Goal: Task Accomplishment & Management: Manage account settings

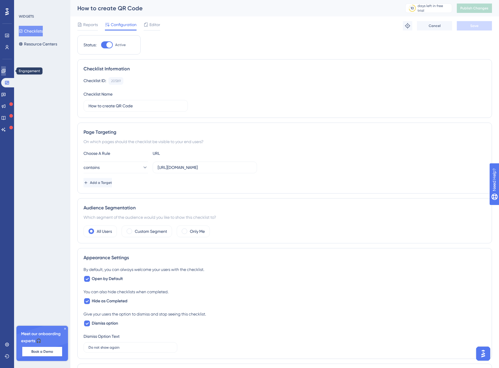
click at [6, 72] on link at bounding box center [3, 70] width 5 height 9
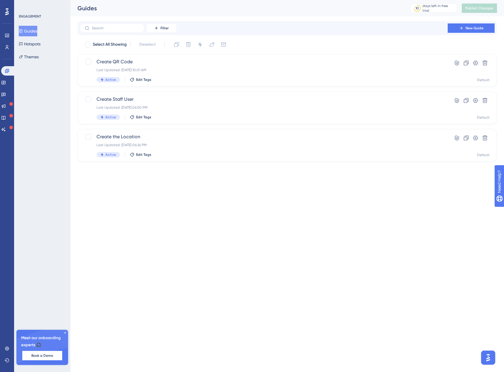
click at [36, 29] on button "Guides" at bounding box center [28, 31] width 18 height 11
click at [474, 137] on icon at bounding box center [475, 138] width 5 height 5
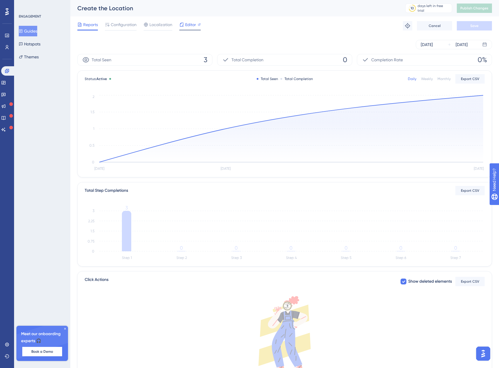
click at [185, 23] on span "Editor" at bounding box center [190, 24] width 11 height 7
click at [28, 43] on button "Hotspots" at bounding box center [30, 44] width 22 height 11
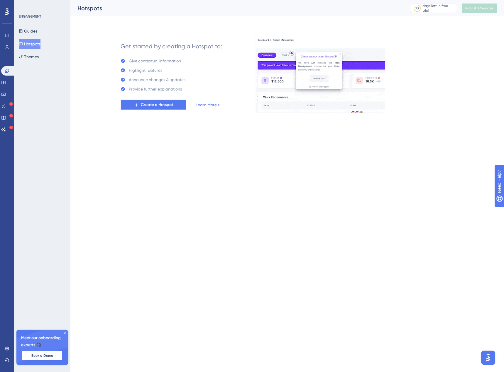
click at [158, 105] on span "Create a Hotspot" at bounding box center [157, 104] width 32 height 7
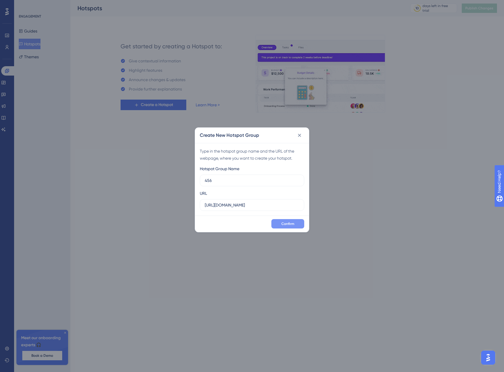
type input "456"
click at [286, 222] on span "Confirm" at bounding box center [287, 224] width 13 height 5
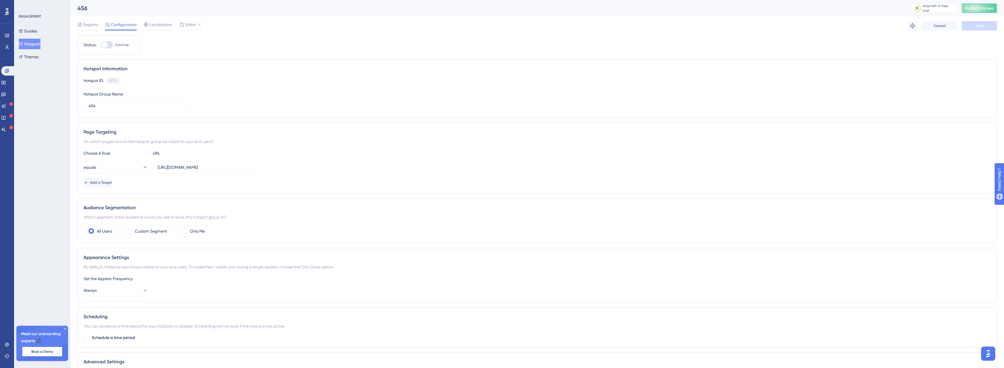
click at [34, 26] on div "ENGAGEMENT Guides Hotspots Themes" at bounding box center [43, 38] width 48 height 48
click at [31, 33] on button "Guides" at bounding box center [28, 31] width 18 height 11
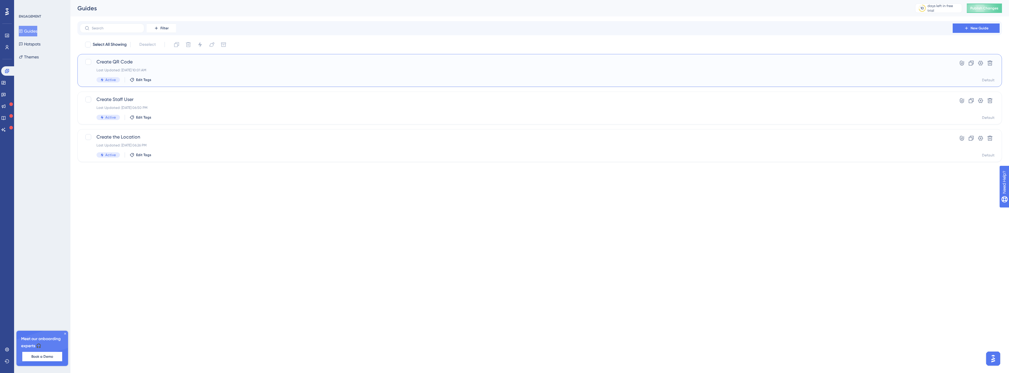
click at [151, 61] on span "Create QR Code" at bounding box center [515, 61] width 839 height 7
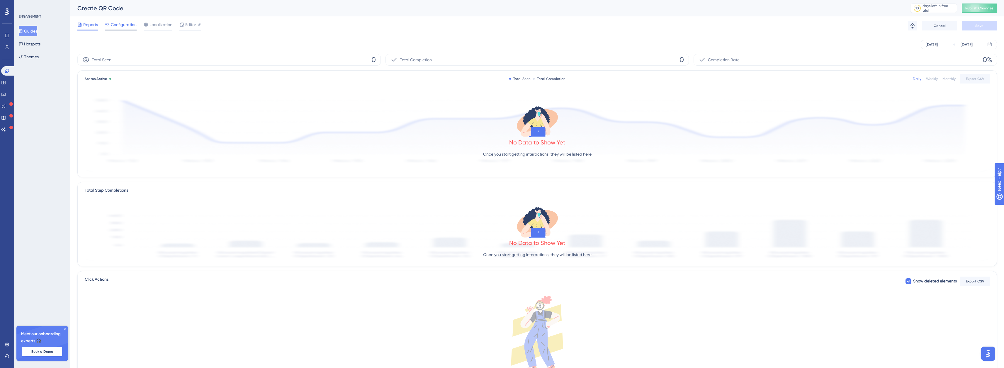
click at [120, 26] on span "Configuration" at bounding box center [124, 24] width 26 height 7
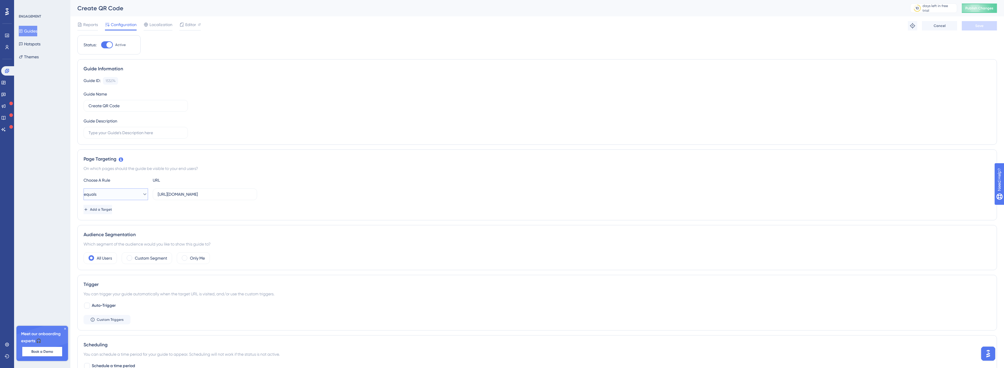
click at [113, 196] on button "equals" at bounding box center [116, 195] width 65 height 12
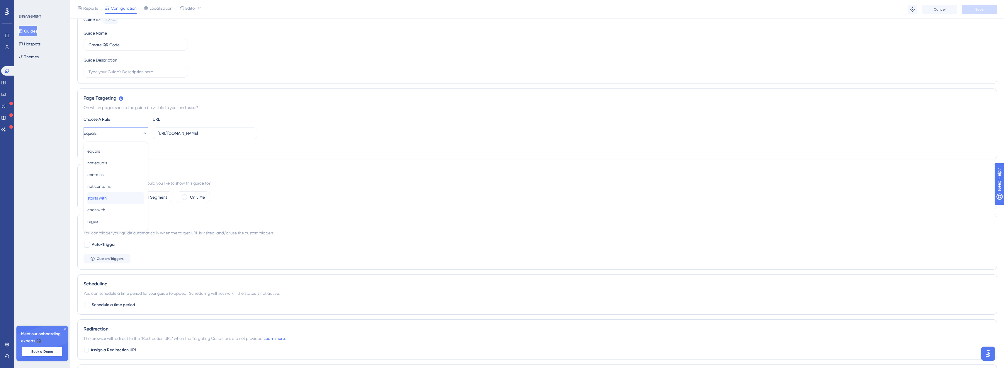
click at [120, 199] on div "starts with starts with" at bounding box center [115, 198] width 57 height 12
drag, startPoint x: 229, startPoint y: 134, endPoint x: 304, endPoint y: 136, distance: 74.8
click at [304, 136] on div "starts with https://app.getqcall.com/employee/settings?id=6876859a0e169de79ca88…" at bounding box center [538, 134] width 908 height 12
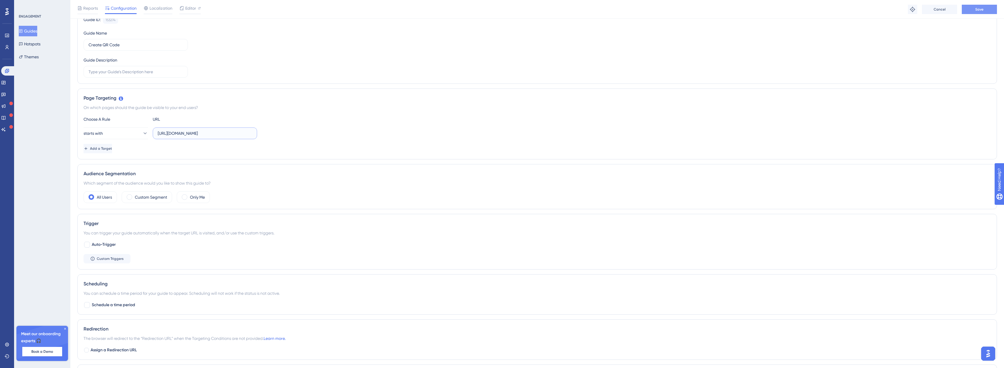
type input "https://app.getqcall.com/employee/"
click at [499, 10] on button "Save" at bounding box center [979, 9] width 35 height 9
click at [32, 31] on button "Guides" at bounding box center [28, 31] width 18 height 11
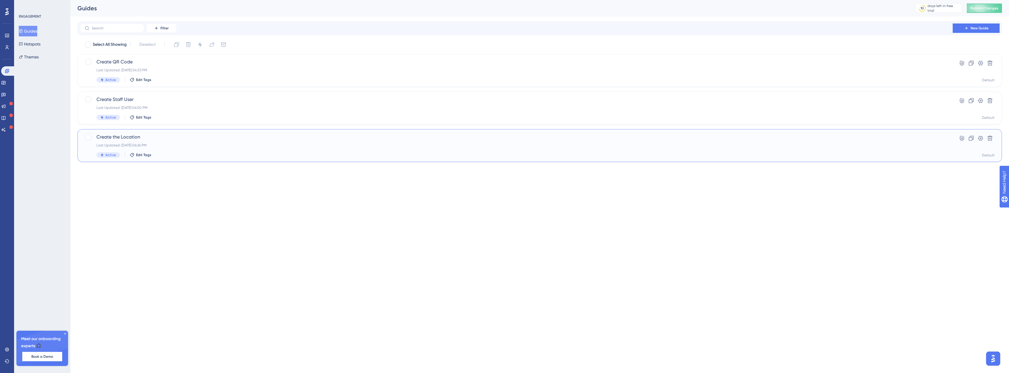
click at [113, 139] on span "Create the Location" at bounding box center [515, 136] width 839 height 7
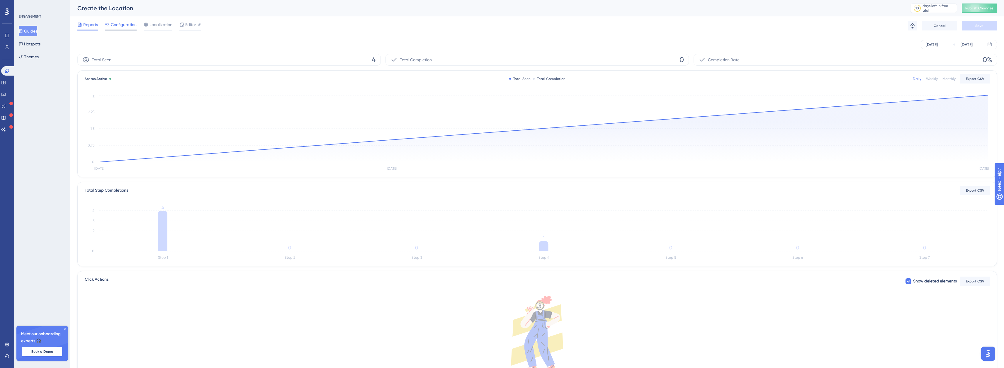
click at [121, 25] on span "Configuration" at bounding box center [124, 24] width 26 height 7
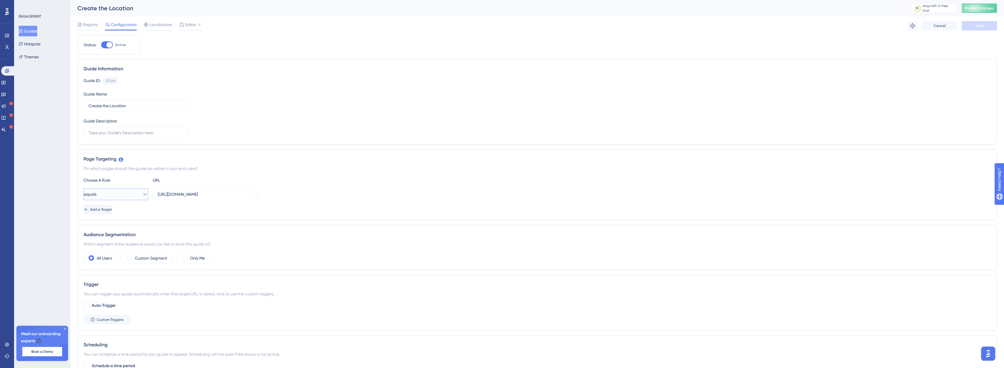
click at [118, 197] on button "equals" at bounding box center [116, 195] width 65 height 12
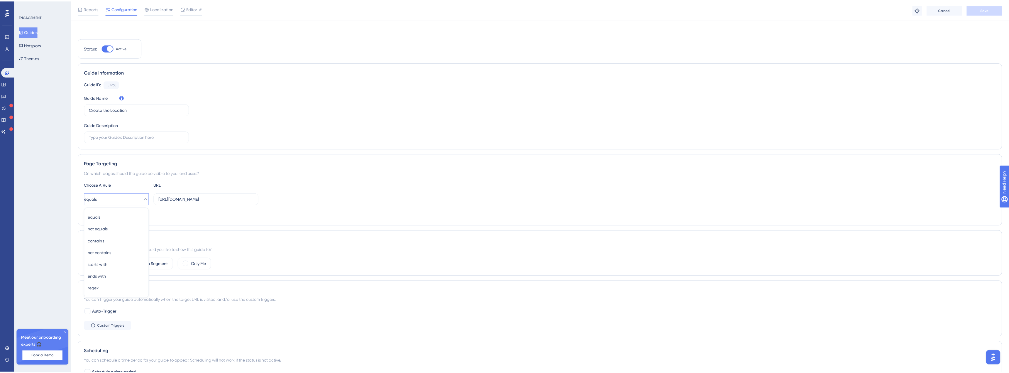
scroll to position [63, 0]
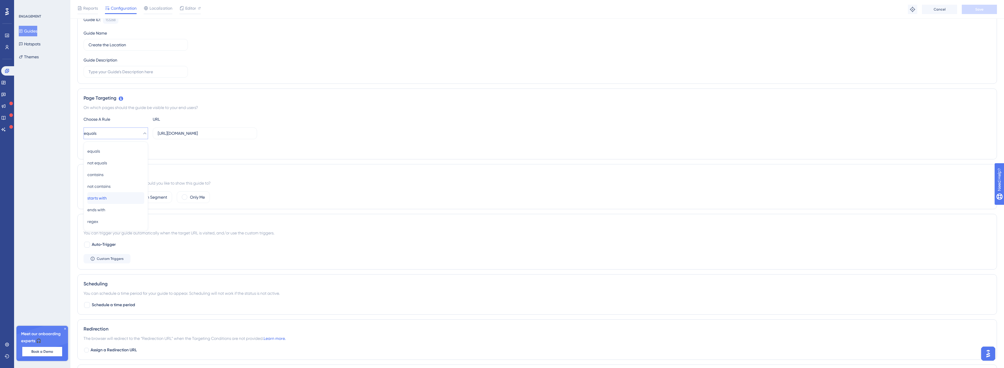
click at [118, 197] on div "starts with starts with" at bounding box center [115, 198] width 57 height 12
click at [35, 30] on button "Guides" at bounding box center [28, 31] width 18 height 11
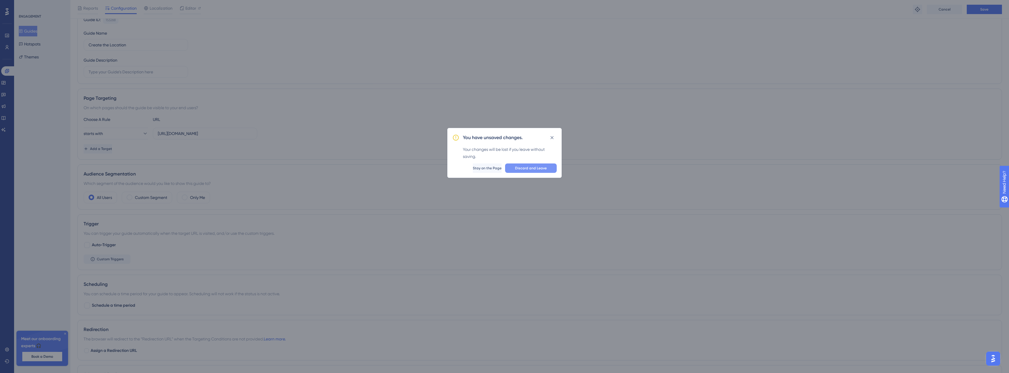
click at [499, 167] on span "Discard and Leave" at bounding box center [531, 168] width 32 height 5
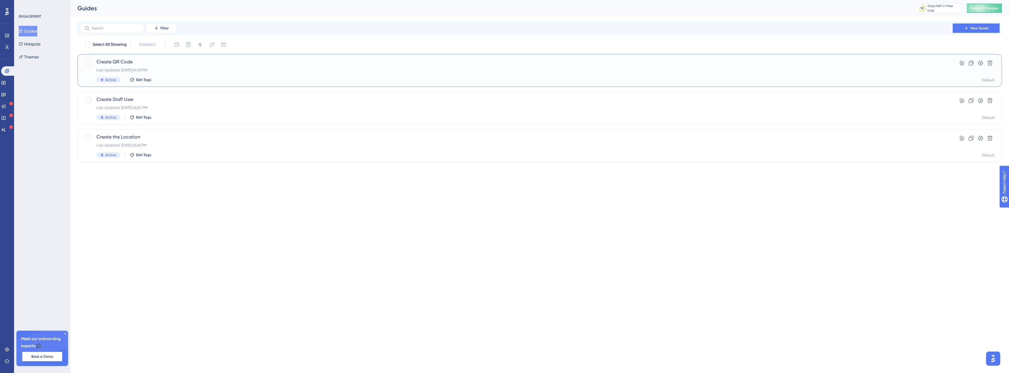
click at [132, 60] on span "Create QR Code" at bounding box center [515, 61] width 839 height 7
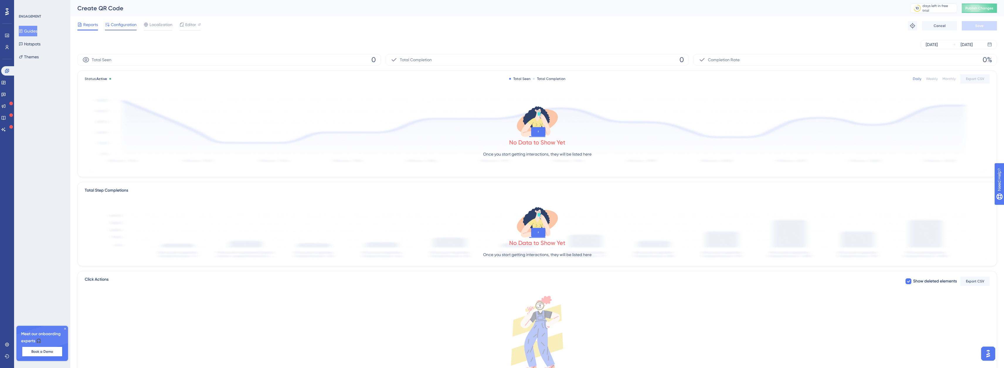
click at [117, 22] on span "Configuration" at bounding box center [124, 24] width 26 height 7
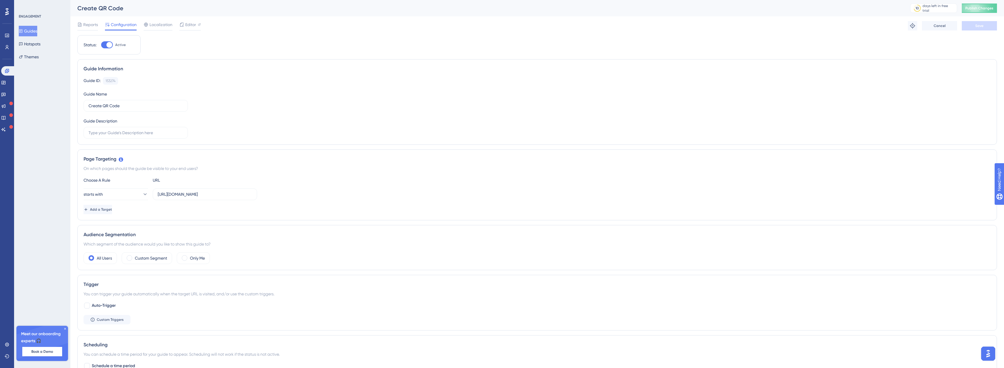
click at [31, 30] on button "Guides" at bounding box center [28, 31] width 18 height 11
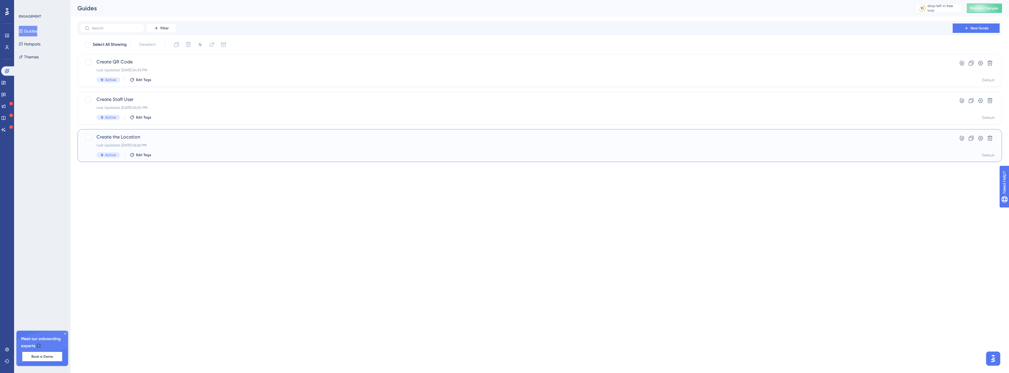
click at [152, 137] on span "Create the Location" at bounding box center [515, 136] width 839 height 7
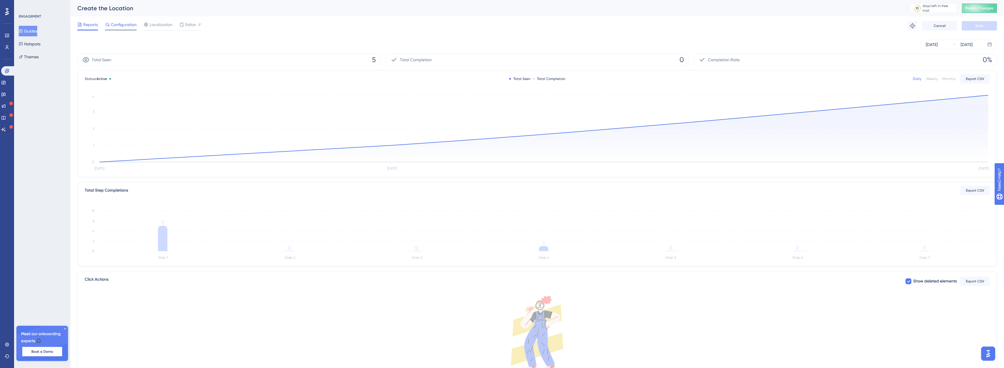
click at [121, 25] on span "Configuration" at bounding box center [124, 24] width 26 height 7
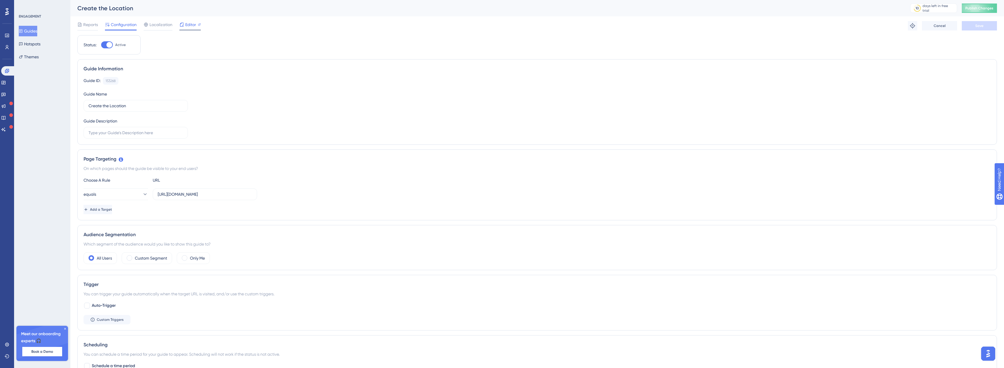
click at [195, 24] on span "Editor" at bounding box center [190, 24] width 11 height 7
click at [499, 6] on span "Publish Changes" at bounding box center [980, 8] width 28 height 5
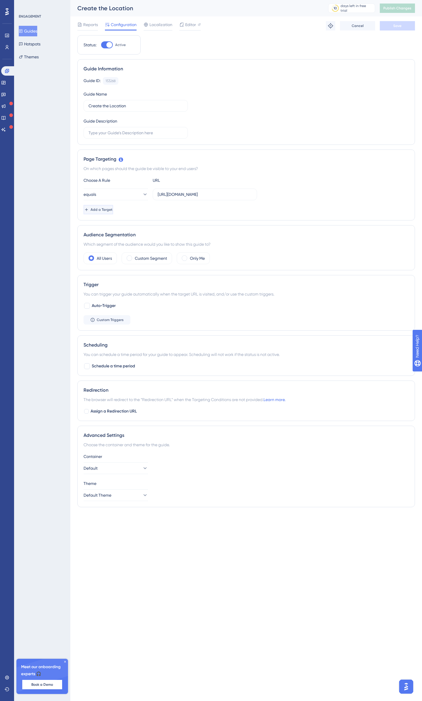
click at [113, 207] on span "Add a Target" at bounding box center [102, 209] width 22 height 5
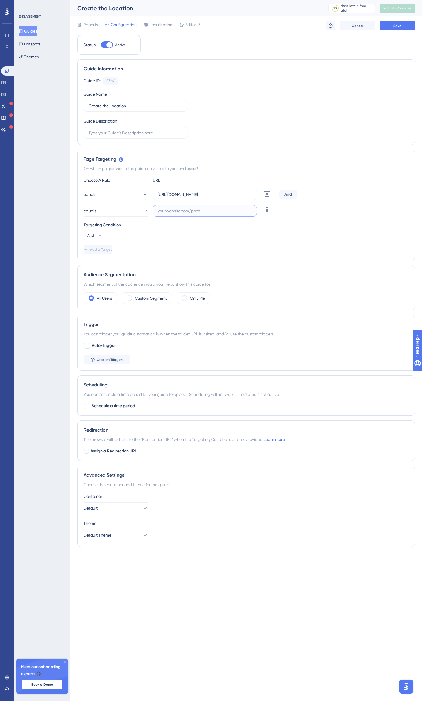
click at [179, 211] on input "text" at bounding box center [205, 211] width 94 height 6
paste input "https://app.getqcall.com/business/list"
type input "https://app.getqcall.com/business/list"
click at [208, 189] on label "https://app.getqcall.com/user/dashboard" at bounding box center [205, 195] width 104 height 12
click at [208, 191] on input "https://app.getqcall.com/user/dashboard" at bounding box center [205, 194] width 94 height 6
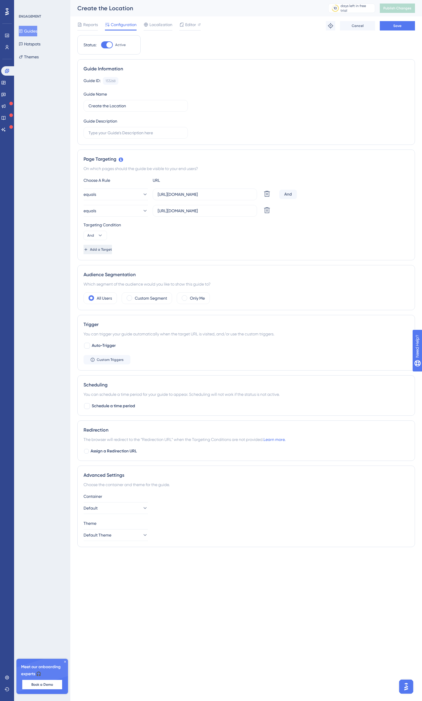
click at [104, 248] on span "Add a Target" at bounding box center [101, 249] width 22 height 5
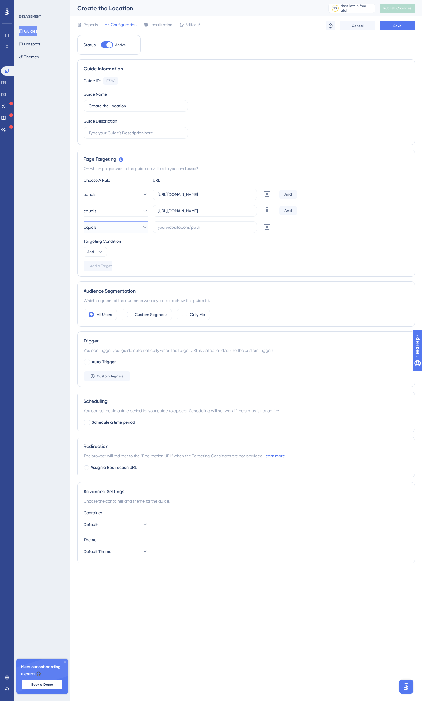
click at [124, 227] on button "equals" at bounding box center [116, 227] width 65 height 12
click at [111, 296] on div "starts with starts with" at bounding box center [115, 292] width 57 height 12
click at [183, 227] on input "text" at bounding box center [205, 227] width 94 height 6
paste input "https://app.getqcall.com/business/settings?id="
type input "https://app.getqcall.com/business/settings?id="
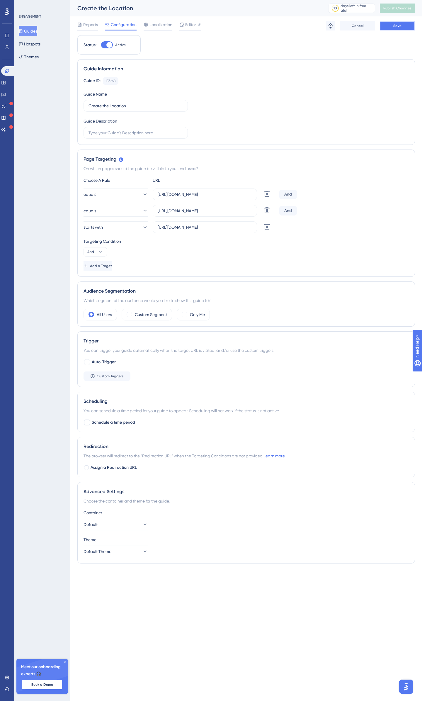
click at [396, 28] on button "Save" at bounding box center [397, 25] width 35 height 9
click at [287, 207] on div "And" at bounding box center [288, 210] width 18 height 9
click at [291, 211] on div "And" at bounding box center [288, 210] width 18 height 9
click at [94, 251] on button "And" at bounding box center [95, 251] width 23 height 9
click at [93, 281] on span "Or" at bounding box center [92, 280] width 5 height 7
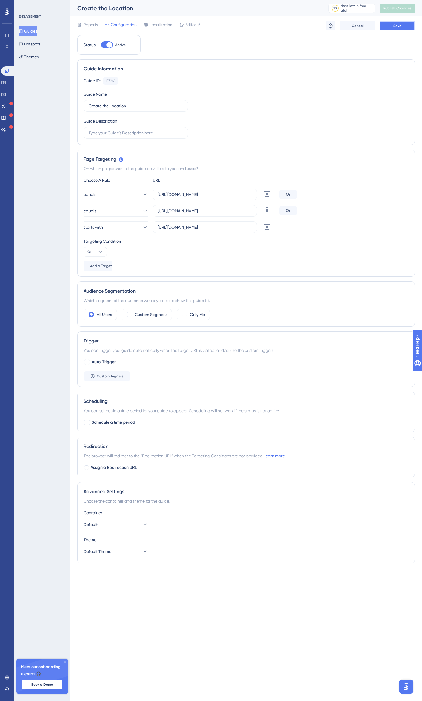
click at [395, 28] on button "Save" at bounding box center [397, 25] width 35 height 9
click at [399, 6] on span "Publish Changes" at bounding box center [398, 8] width 28 height 5
click at [6, 88] on div "Engagement Widgets Feedback Product Updates Knowledge Base AI Assistant" at bounding box center [7, 100] width 12 height 68
click at [5, 81] on icon at bounding box center [3, 82] width 5 height 5
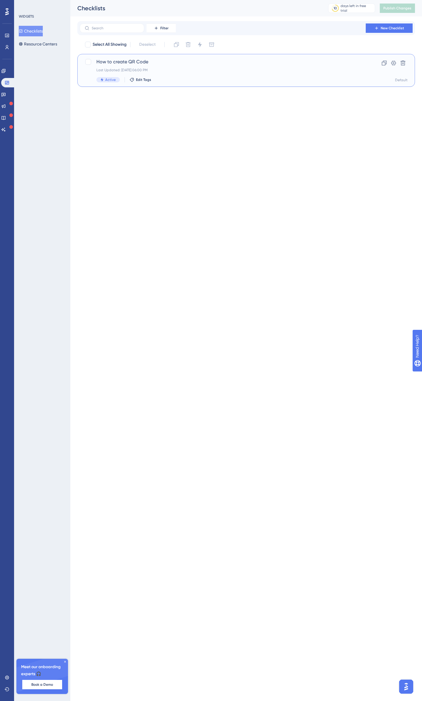
click at [195, 60] on span "How to create QR Code" at bounding box center [222, 61] width 253 height 7
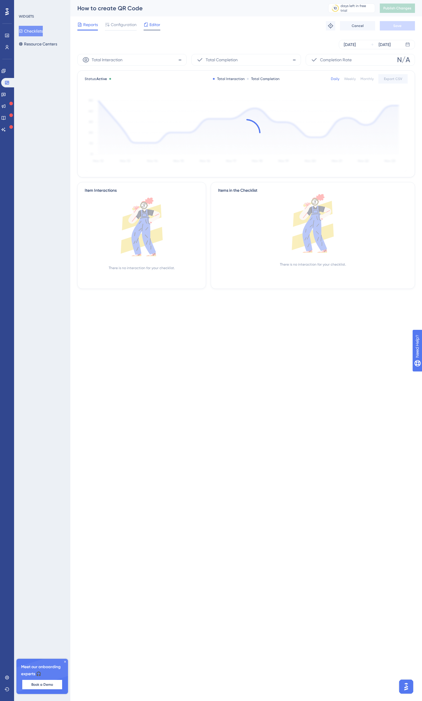
click at [153, 27] on span "Editor" at bounding box center [155, 24] width 11 height 7
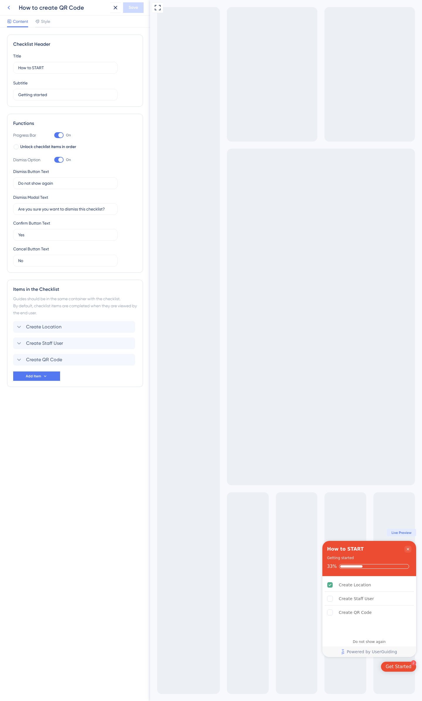
click at [11, 10] on icon at bounding box center [8, 7] width 7 height 7
click at [8, 0] on html "How to create QR Code Save Content Style Checklist Header Title How to START Su…" at bounding box center [211, 0] width 422 height 0
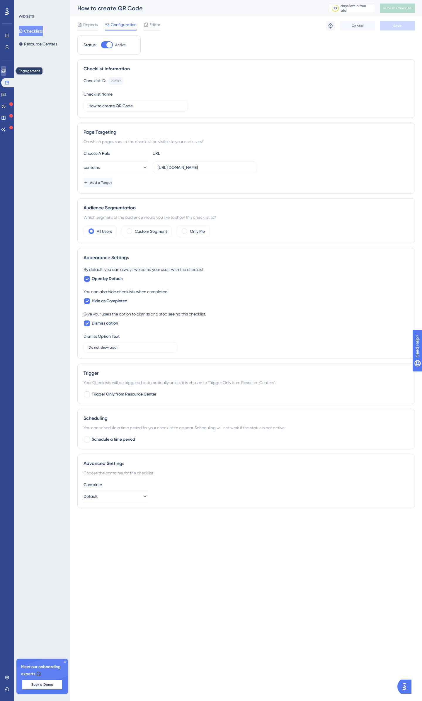
click at [6, 71] on icon at bounding box center [3, 71] width 5 height 5
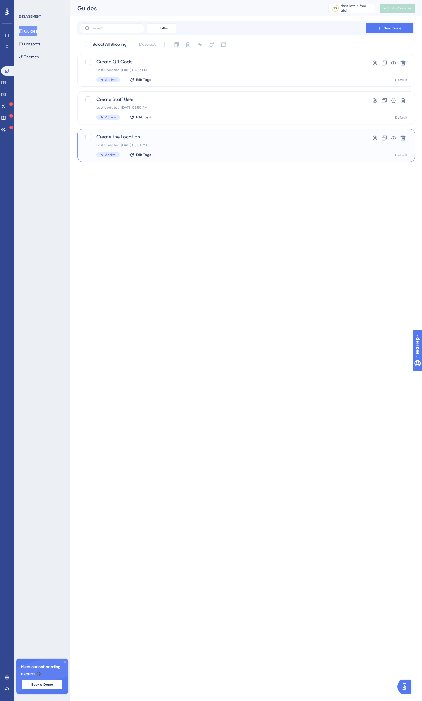
click at [162, 140] on span "Create the Location" at bounding box center [222, 136] width 253 height 7
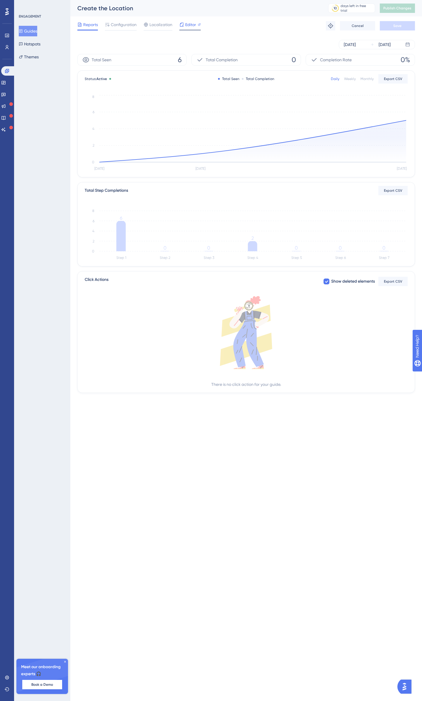
click at [191, 25] on span "Editor" at bounding box center [190, 24] width 11 height 7
drag, startPoint x: 9, startPoint y: 73, endPoint x: 6, endPoint y: 81, distance: 8.2
click at [9, 73] on icon at bounding box center [7, 71] width 5 height 5
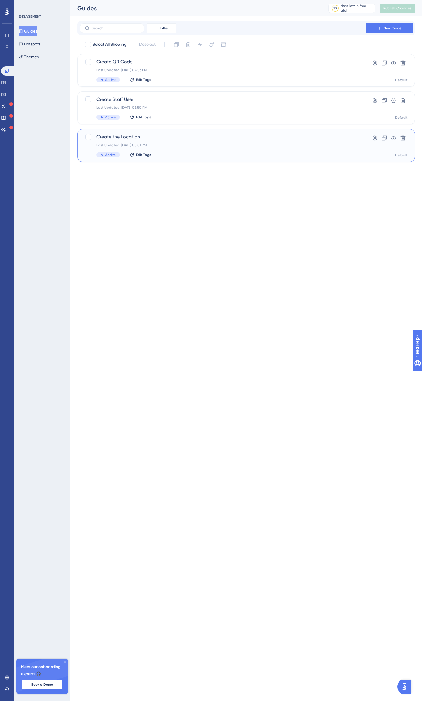
click at [137, 137] on span "Create the Location" at bounding box center [222, 136] width 253 height 7
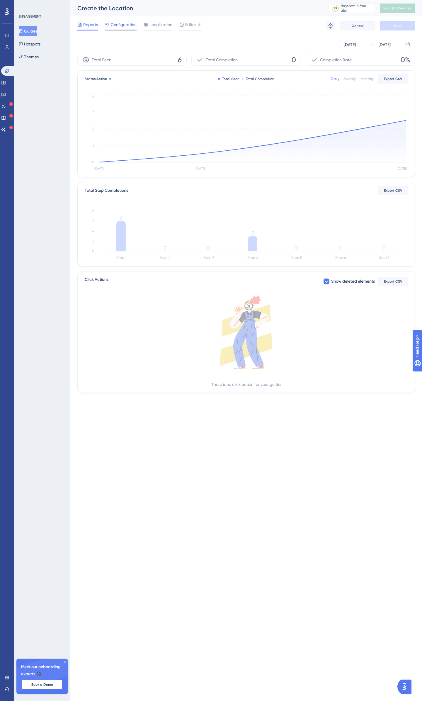
click at [133, 27] on span "Configuration" at bounding box center [124, 24] width 26 height 7
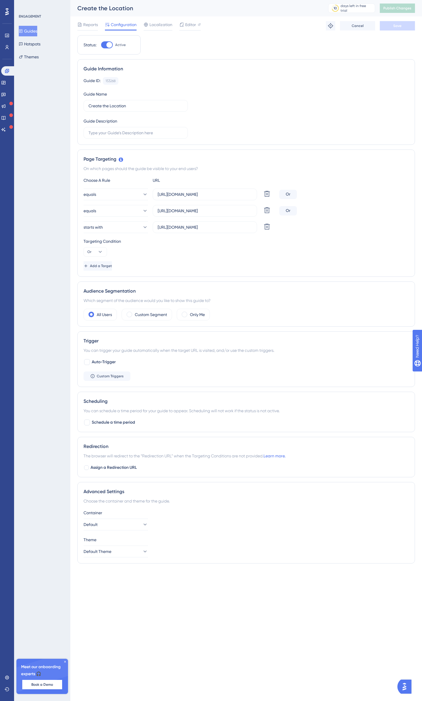
click at [105, 44] on div at bounding box center [107, 44] width 12 height 7
click at [101, 45] on input "Active" at bounding box center [101, 45] width 0 height 0
checkbox input "false"
click at [405, 26] on button "Save" at bounding box center [397, 25] width 35 height 9
click at [31, 33] on button "Guides" at bounding box center [28, 31] width 18 height 11
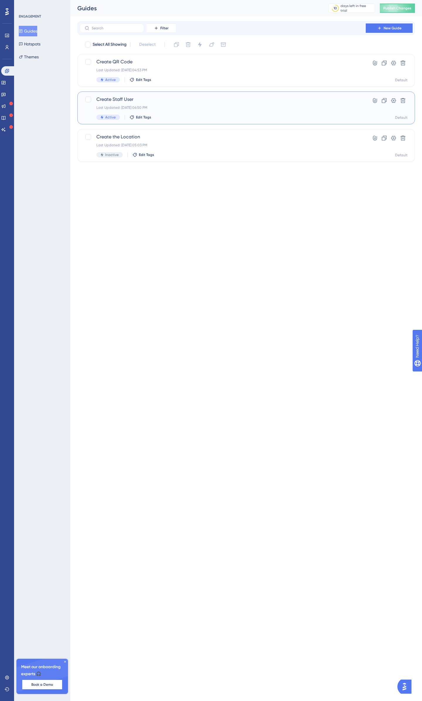
click at [183, 101] on span "Create Staff User" at bounding box center [222, 99] width 253 height 7
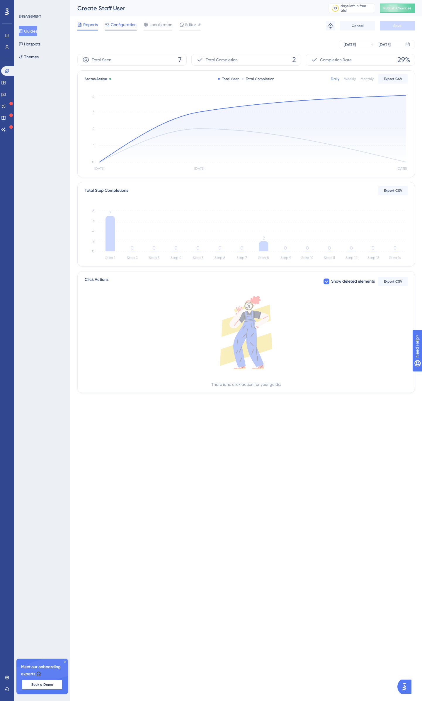
click at [110, 23] on div "Configuration" at bounding box center [121, 24] width 32 height 7
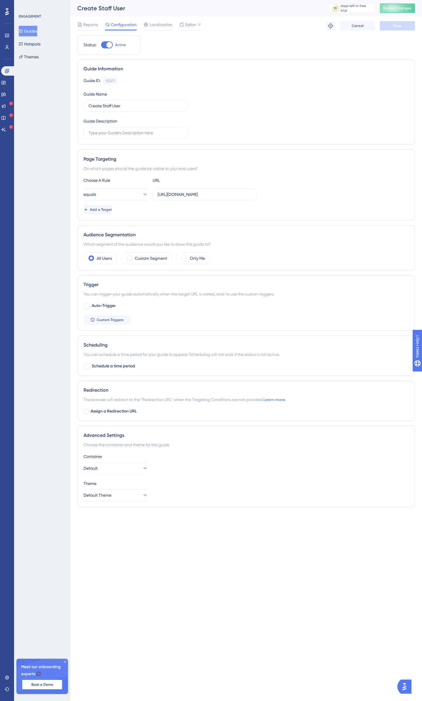
click at [107, 47] on div at bounding box center [109, 45] width 6 height 6
click at [101, 45] on input "Active" at bounding box center [101, 45] width 0 height 0
checkbox input "false"
click at [392, 27] on button "Save" at bounding box center [397, 25] width 35 height 9
click at [28, 35] on button "Guides" at bounding box center [28, 31] width 18 height 11
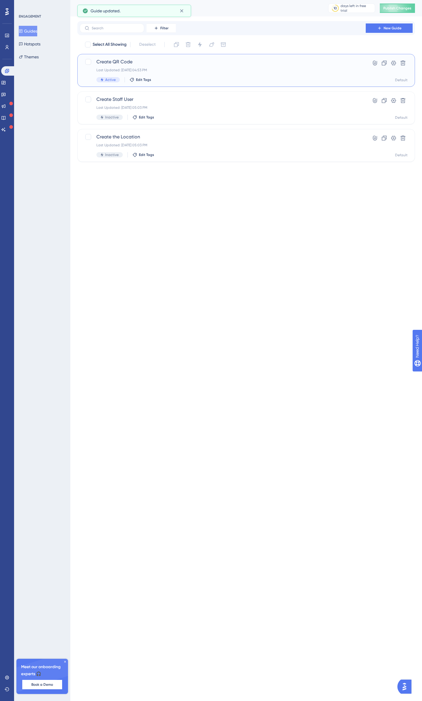
click at [147, 63] on span "Create QR Code" at bounding box center [222, 61] width 253 height 7
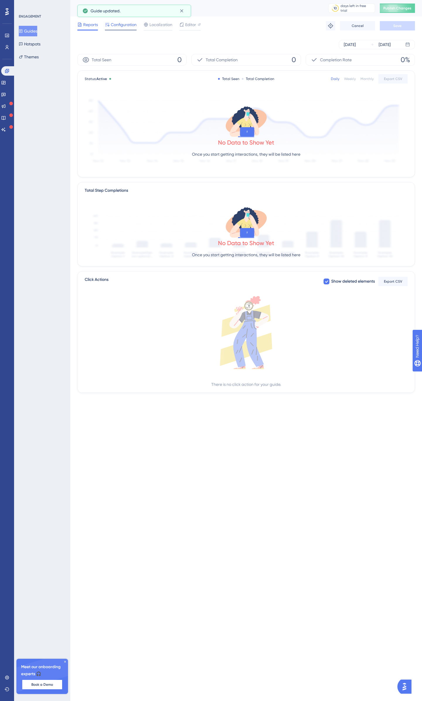
click at [116, 24] on span "Configuration" at bounding box center [124, 24] width 26 height 7
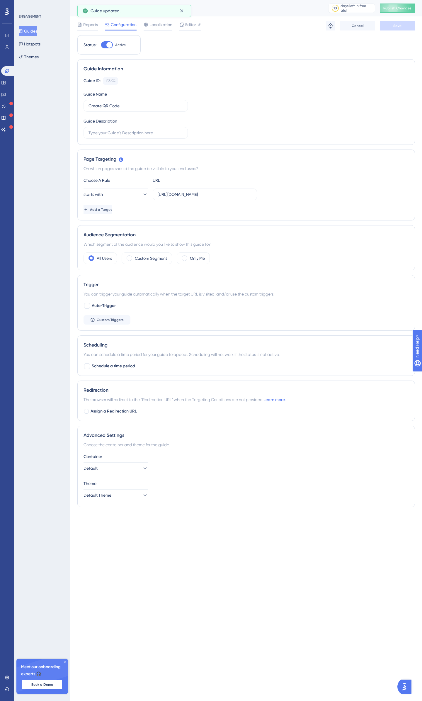
click at [109, 45] on div at bounding box center [109, 45] width 6 height 6
click at [101, 45] on input "Active" at bounding box center [101, 45] width 0 height 0
click at [395, 28] on span "Save" at bounding box center [398, 25] width 8 height 5
click at [394, 9] on span "Publish Changes" at bounding box center [398, 8] width 28 height 5
click at [104, 43] on div at bounding box center [105, 45] width 6 height 6
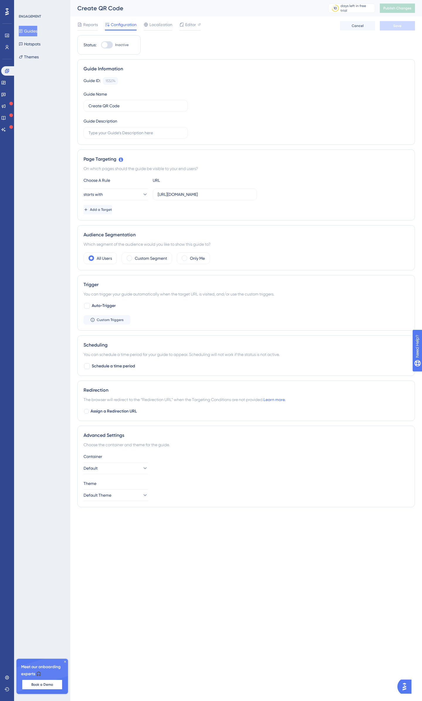
click at [101, 45] on input "Inactive" at bounding box center [101, 45] width 0 height 0
checkbox input "true"
click at [389, 26] on button "Save" at bounding box center [397, 25] width 35 height 9
click at [402, 6] on span "Publish Changes" at bounding box center [398, 8] width 28 height 5
click at [37, 29] on button "Guides" at bounding box center [28, 31] width 18 height 11
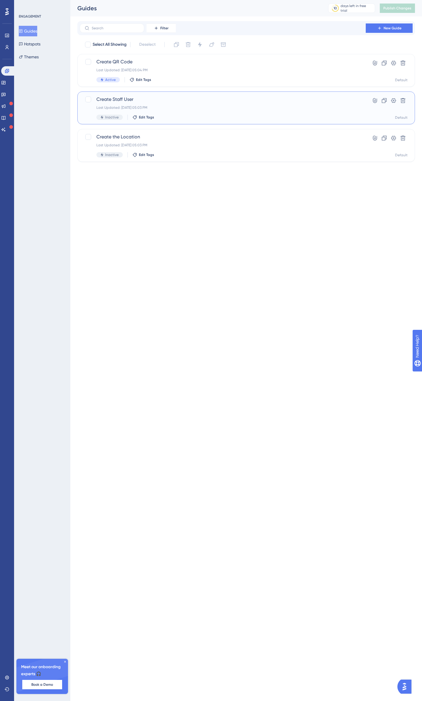
click at [175, 94] on div "Create Staff User Last Updated: Oct 04 2025, 05:03 PM Inactive Edit Tags Hyperl…" at bounding box center [246, 108] width 338 height 33
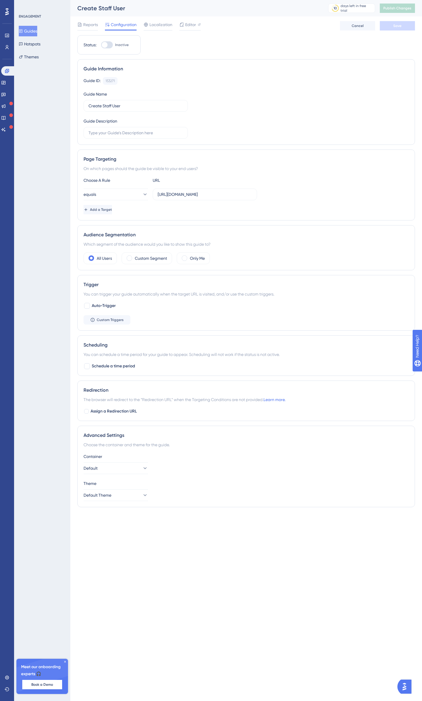
click at [105, 43] on div at bounding box center [105, 45] width 6 height 6
click at [101, 45] on input "Inactive" at bounding box center [101, 45] width 0 height 0
checkbox input "true"
click at [402, 25] on span "Save" at bounding box center [398, 25] width 8 height 5
click at [29, 33] on button "Guides" at bounding box center [28, 31] width 18 height 11
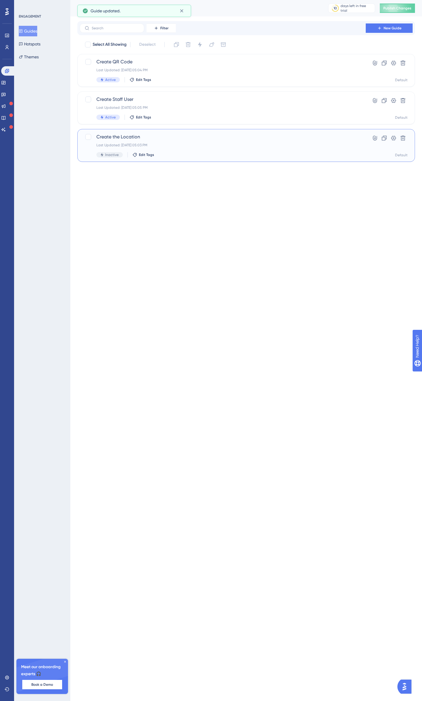
click at [128, 134] on span "Create the Location" at bounding box center [222, 136] width 253 height 7
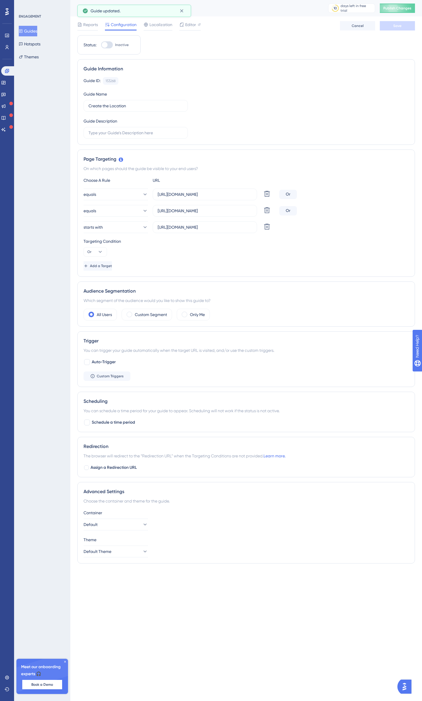
click at [110, 46] on div at bounding box center [107, 44] width 12 height 7
click at [101, 45] on input "Inactive" at bounding box center [101, 45] width 0 height 0
checkbox input "true"
click at [394, 28] on button "Save" at bounding box center [397, 25] width 35 height 9
click at [399, 7] on span "Publish Changes" at bounding box center [398, 8] width 28 height 5
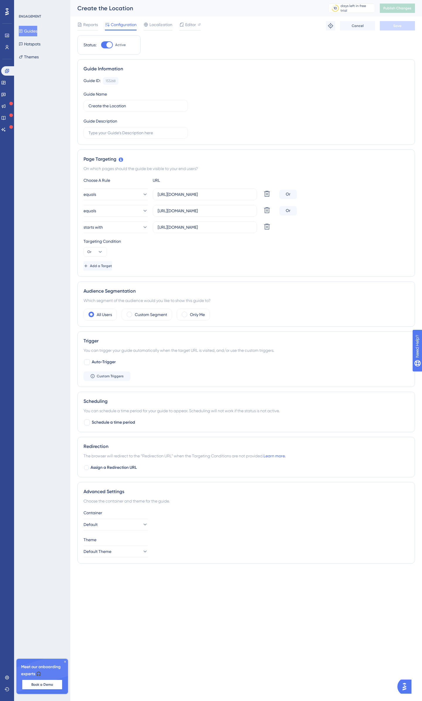
click at [23, 29] on button "Guides" at bounding box center [28, 31] width 18 height 11
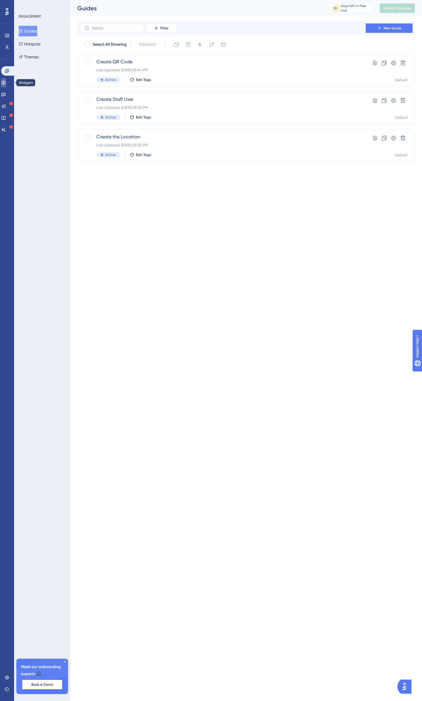
click at [5, 84] on icon at bounding box center [3, 82] width 5 height 5
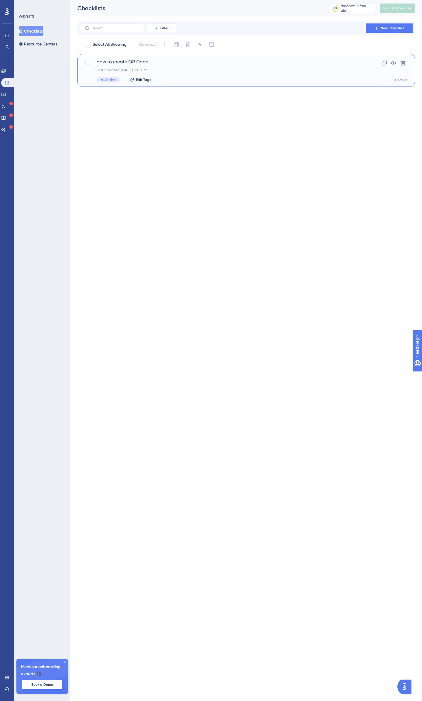
click at [118, 62] on span "How to create QR Code" at bounding box center [222, 61] width 253 height 7
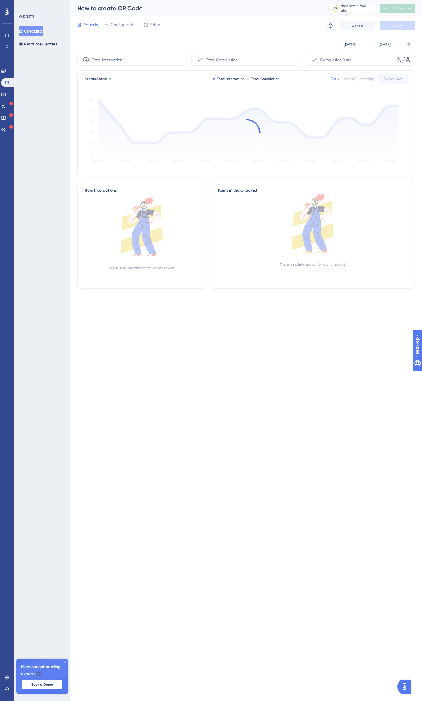
click at [116, 25] on span "Configuration" at bounding box center [124, 24] width 26 height 7
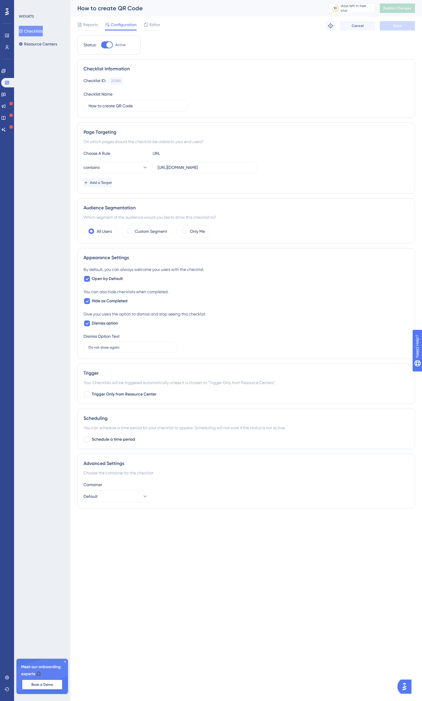
click at [112, 44] on div at bounding box center [107, 44] width 12 height 7
click at [101, 45] on input "Active" at bounding box center [101, 45] width 0 height 0
checkbox input "false"
click at [389, 22] on button "Save" at bounding box center [397, 25] width 35 height 9
click at [394, 11] on button "Publish Changes" at bounding box center [397, 8] width 35 height 9
